Goal: Unclear

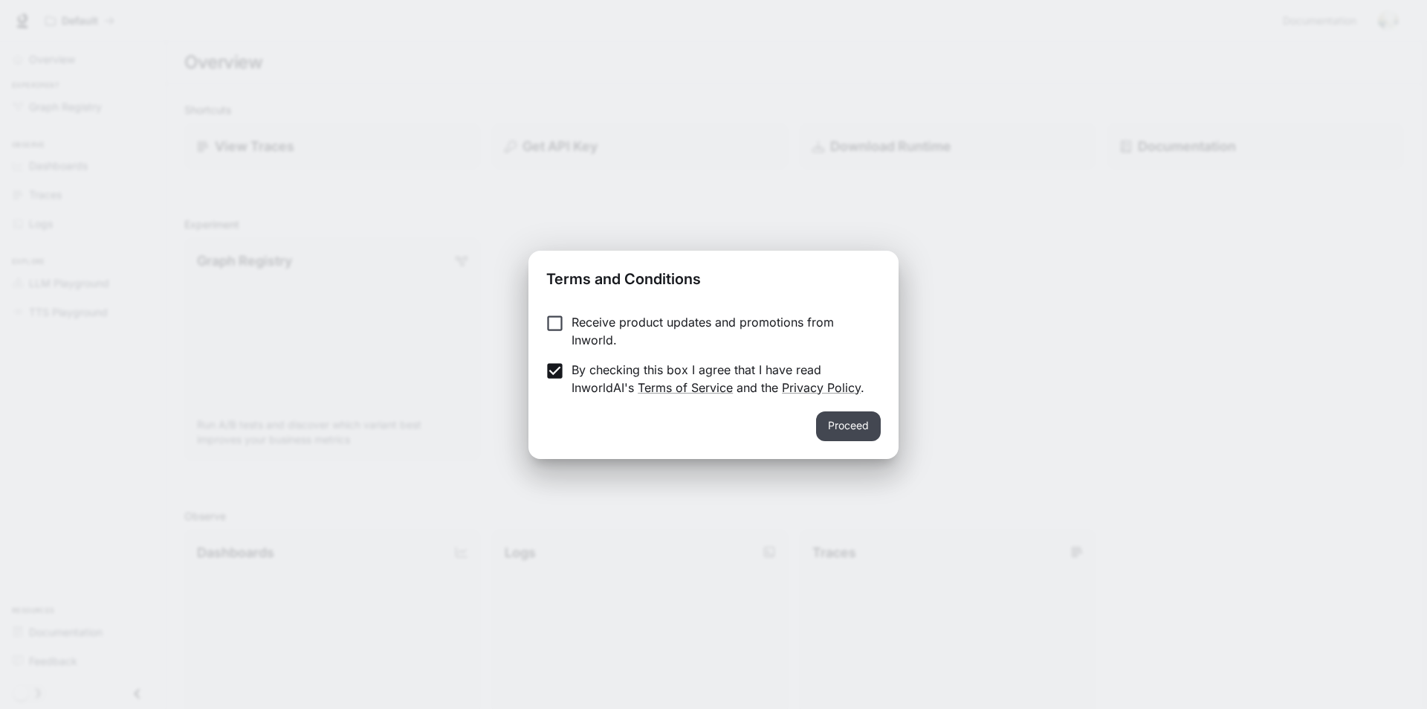
click at [845, 425] on button "Proceed" at bounding box center [848, 426] width 65 height 30
